Goal: Task Accomplishment & Management: Use online tool/utility

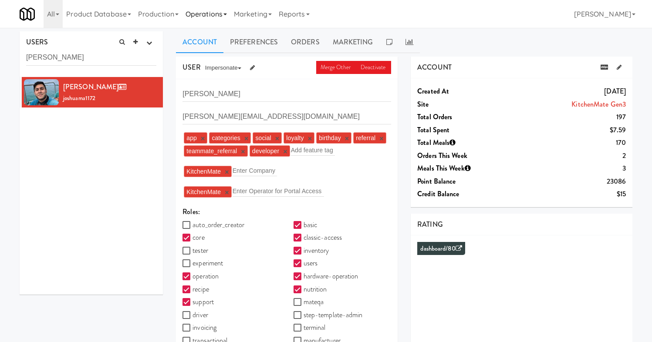
click at [202, 12] on link "Operations" at bounding box center [206, 14] width 48 height 28
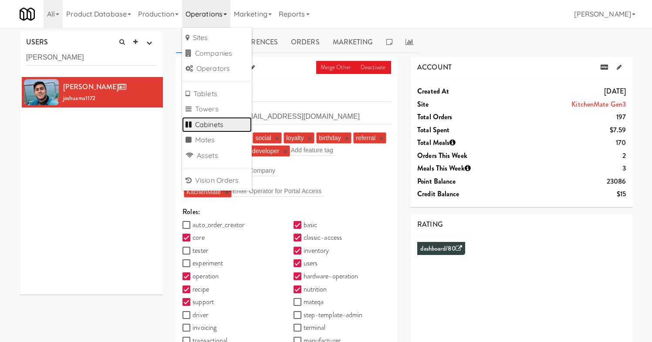
click at [219, 120] on link "Cabinets" at bounding box center [217, 125] width 70 height 16
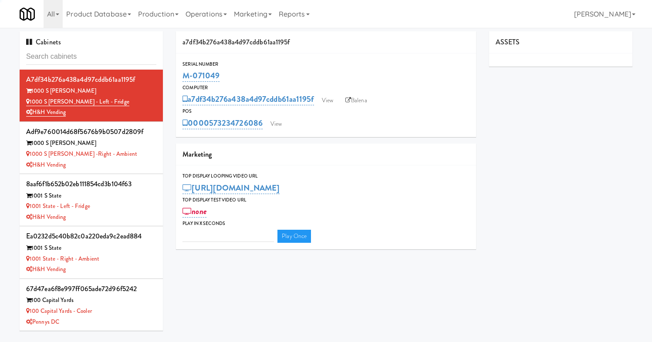
type input "3"
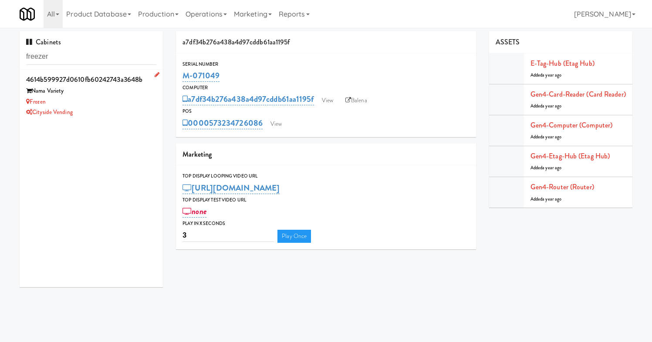
type input "freezer"
click at [115, 99] on div "Frozen" at bounding box center [91, 102] width 130 height 11
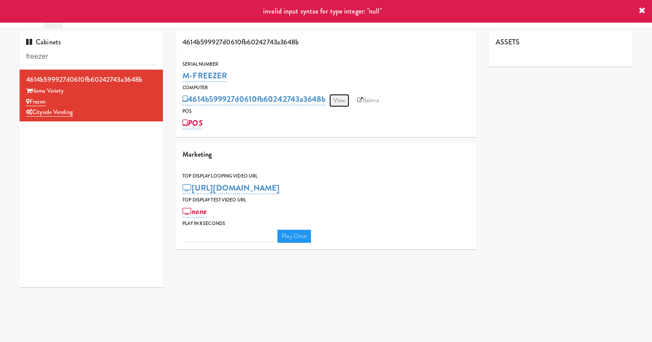
click at [339, 100] on link "View" at bounding box center [339, 100] width 20 height 13
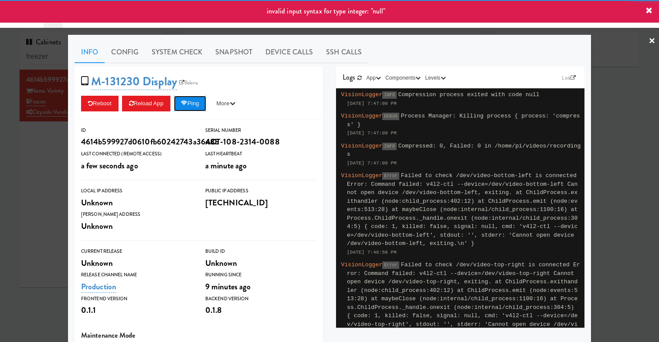
click at [190, 109] on button "Ping" at bounding box center [190, 104] width 32 height 16
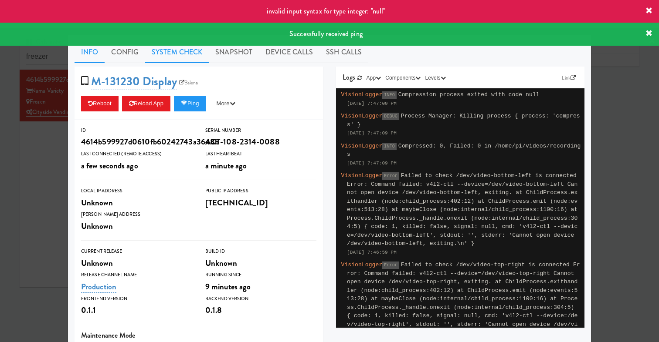
click at [164, 51] on link "System Check" at bounding box center [177, 52] width 64 height 22
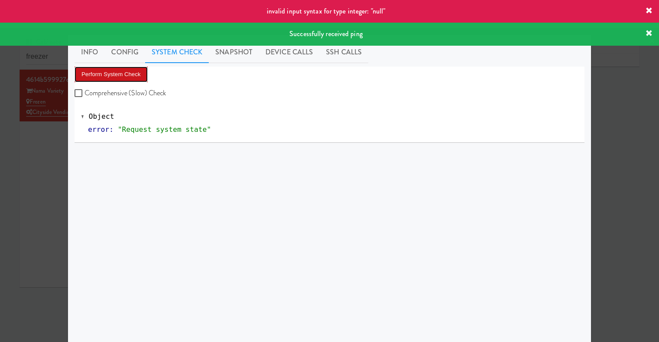
click at [101, 72] on button "Perform System Check" at bounding box center [110, 75] width 73 height 16
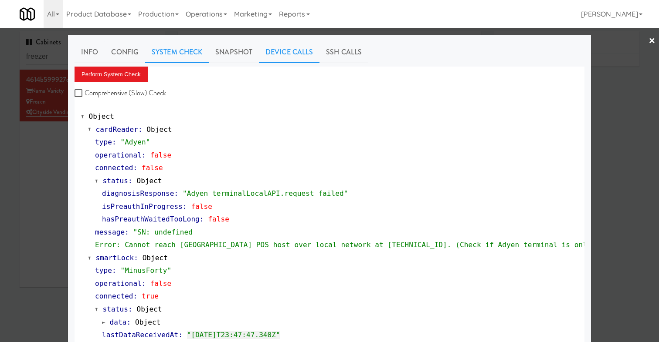
click at [291, 45] on link "Device Calls" at bounding box center [289, 52] width 61 height 22
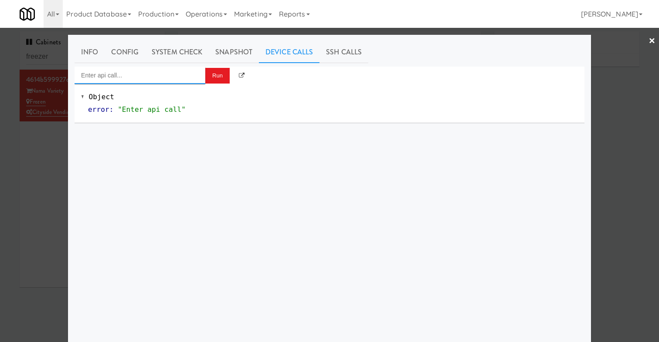
click at [136, 81] on input "Enter api call..." at bounding box center [139, 75] width 131 height 17
type input "u"
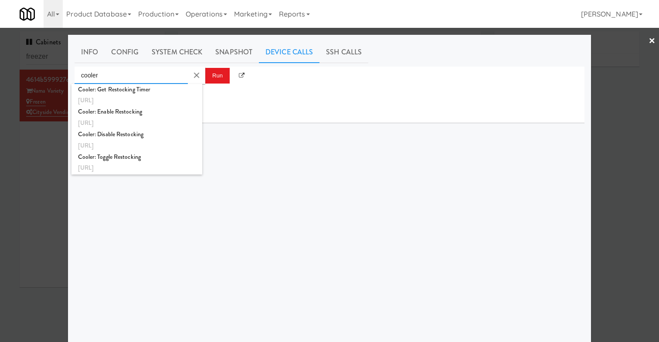
type input "cooler"
click at [33, 191] on div at bounding box center [329, 171] width 659 height 342
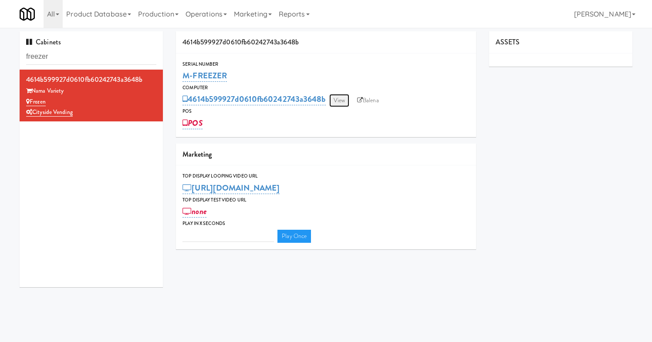
click at [348, 102] on link "View" at bounding box center [339, 100] width 20 height 13
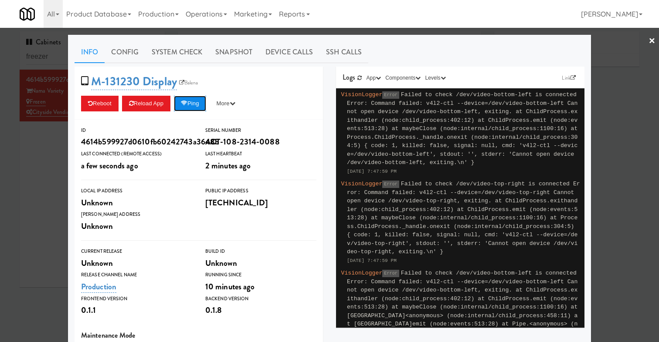
click at [195, 103] on button "Ping" at bounding box center [190, 104] width 32 height 16
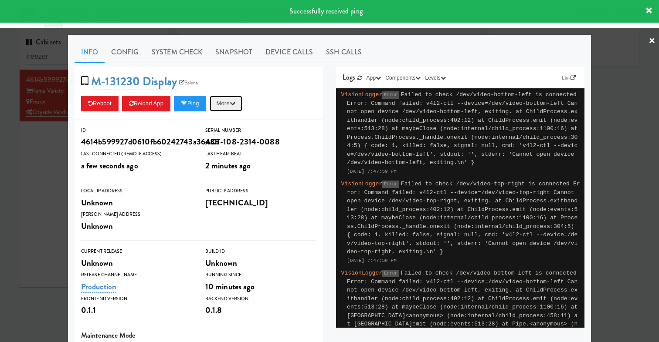
click at [232, 103] on button "More" at bounding box center [226, 104] width 33 height 16
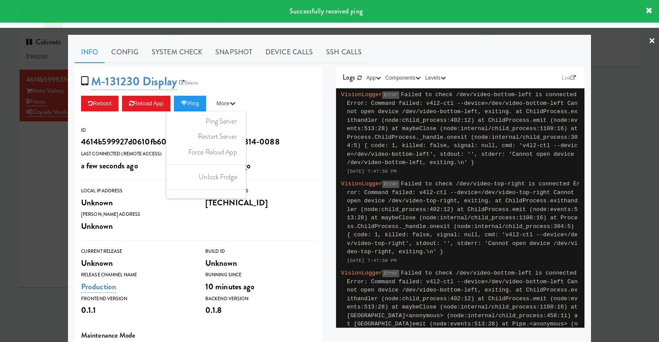
click at [224, 185] on ul "Ping Server Restart Server Force Reload App Unlock Fridge Turn ON Maintenance" at bounding box center [205, 155] width 79 height 87
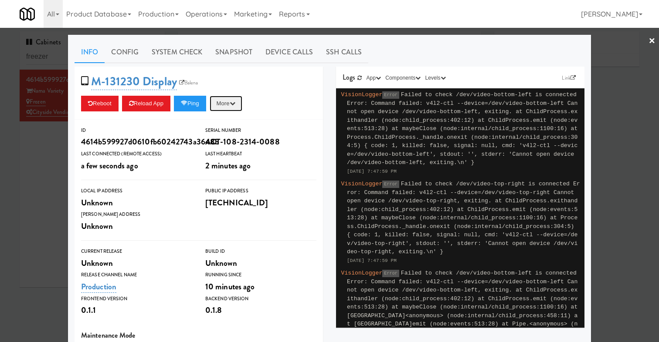
click at [234, 99] on button "More" at bounding box center [226, 104] width 33 height 16
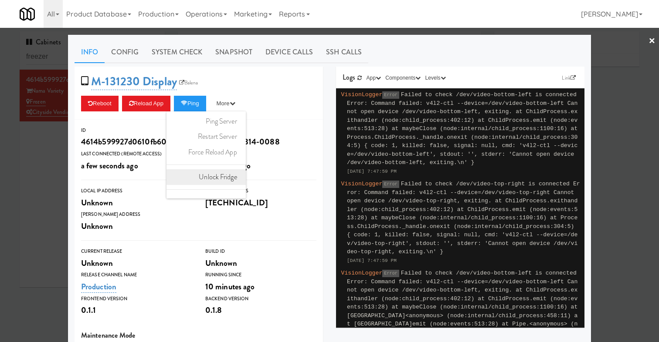
click at [220, 176] on link "Unlock Fridge" at bounding box center [205, 177] width 79 height 16
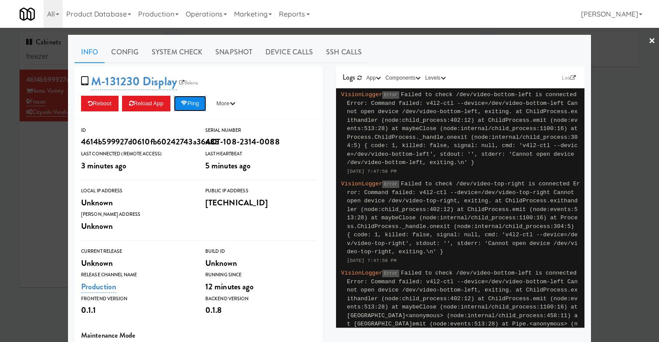
click at [200, 98] on button "Ping" at bounding box center [190, 104] width 32 height 16
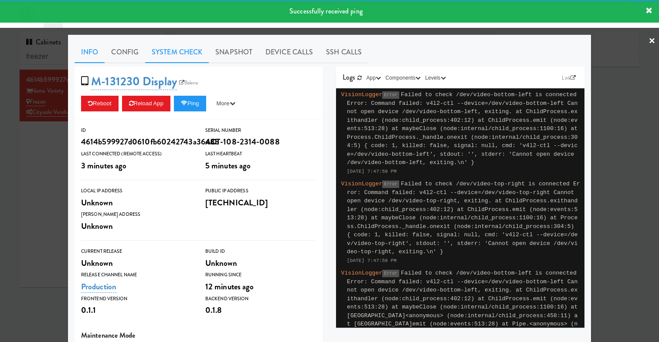
click at [167, 49] on link "System Check" at bounding box center [177, 52] width 64 height 22
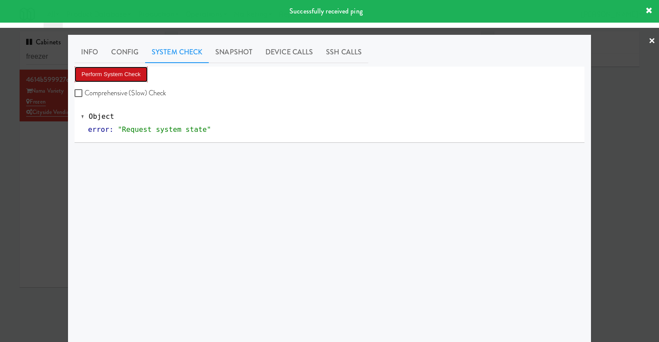
click at [116, 78] on button "Perform System Check" at bounding box center [110, 75] width 73 height 16
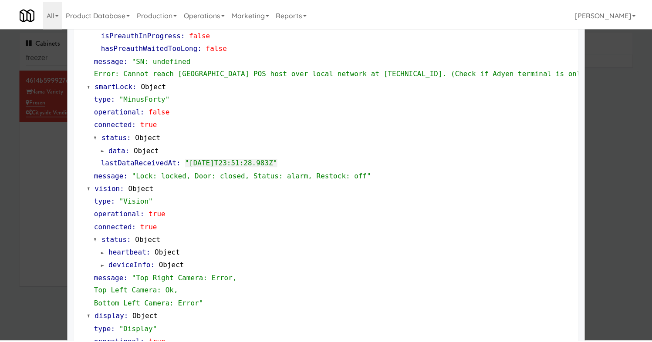
scroll to position [173, 0]
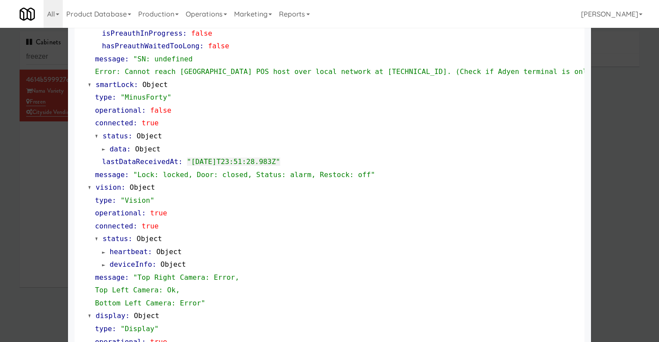
click at [62, 159] on div at bounding box center [329, 171] width 659 height 342
